Goal: Find contact information: Find contact information

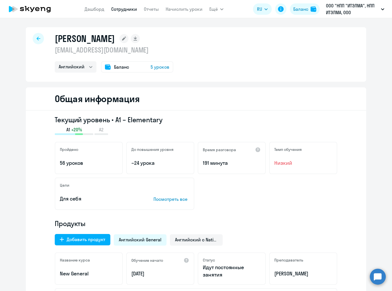
select select "english"
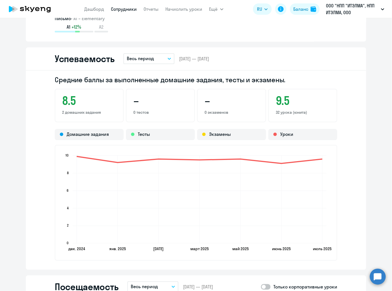
scroll to position [482, 0]
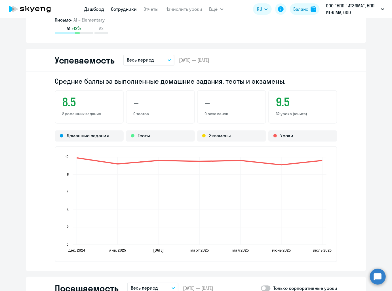
click at [94, 8] on link "Дашборд" at bounding box center [94, 9] width 20 height 6
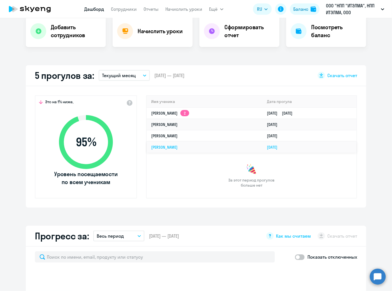
scroll to position [49, 0]
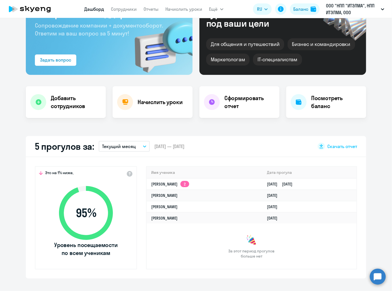
select select "30"
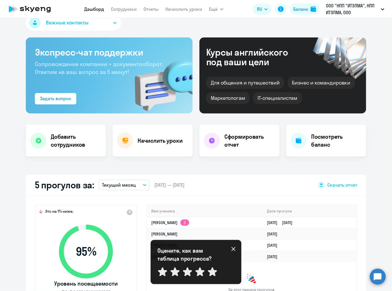
scroll to position [0, 0]
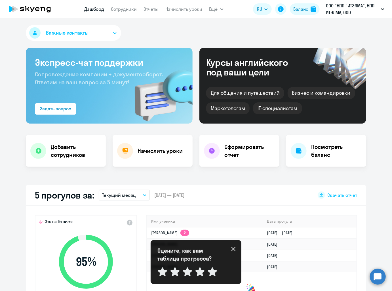
click at [93, 34] on button "Важные контакты" at bounding box center [73, 33] width 95 height 16
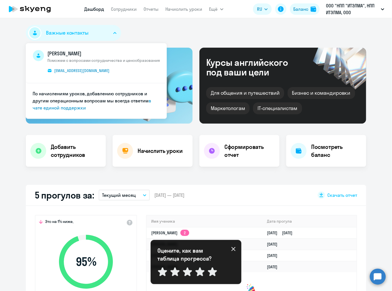
click at [93, 34] on button "Важные контакты" at bounding box center [73, 33] width 95 height 16
